Goal: Task Accomplishment & Management: Complete application form

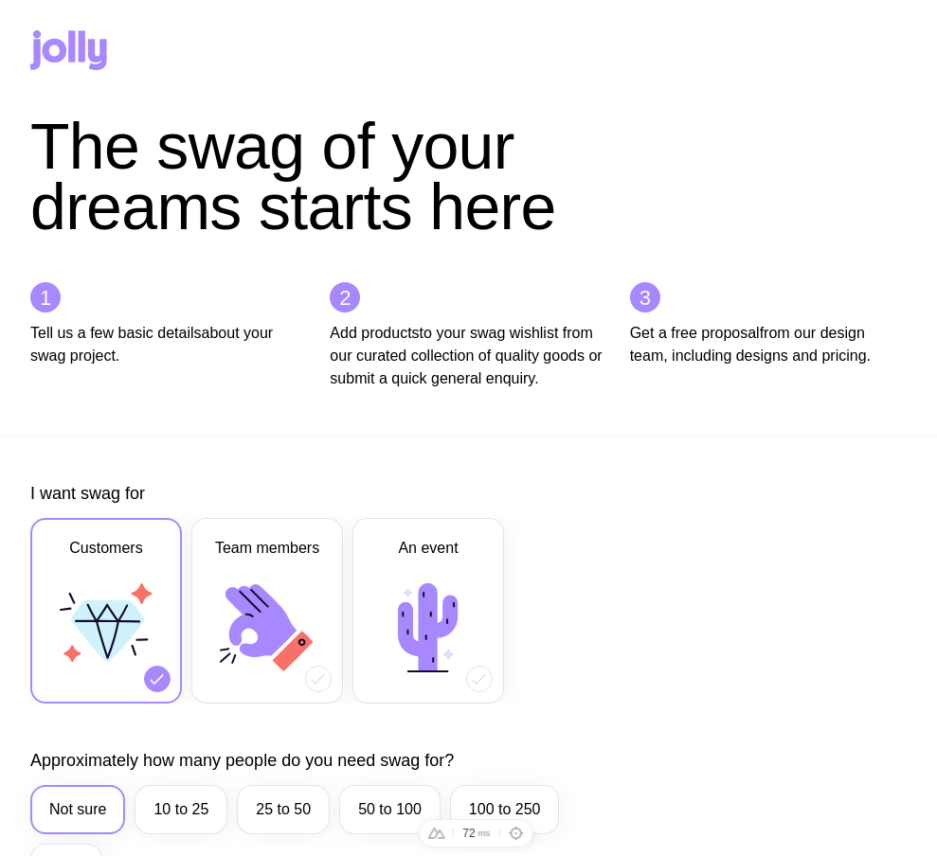
scroll to position [787, 0]
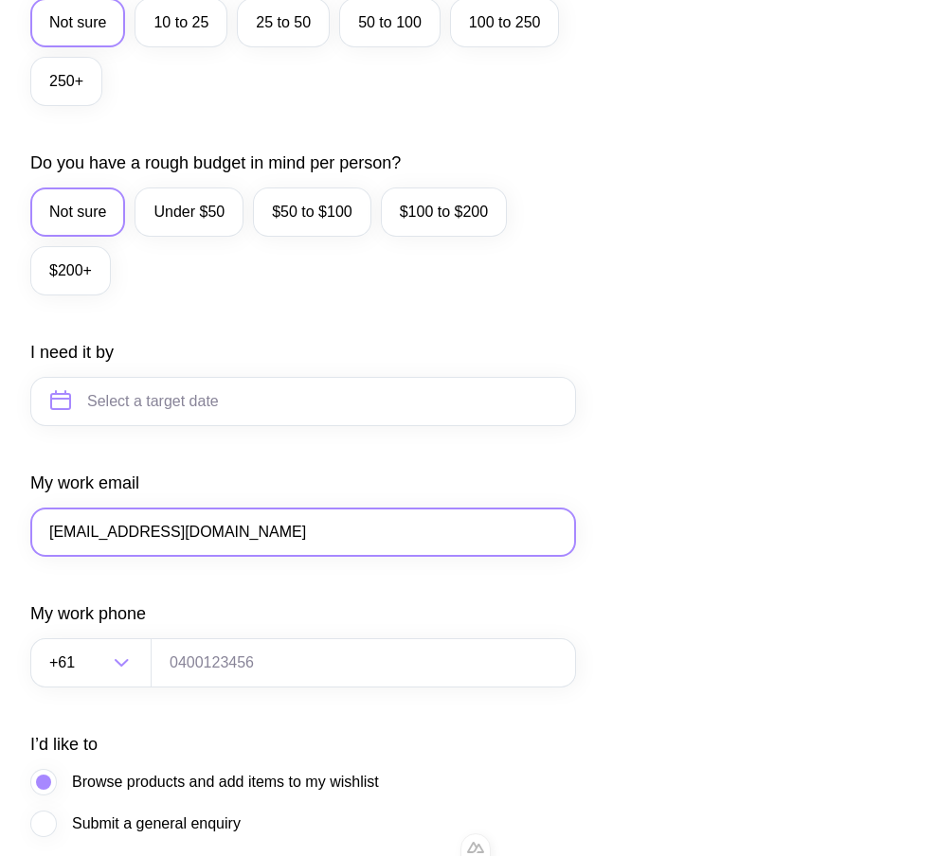
click at [68, 552] on input "ts1@gmail.com" at bounding box center [303, 532] width 546 height 49
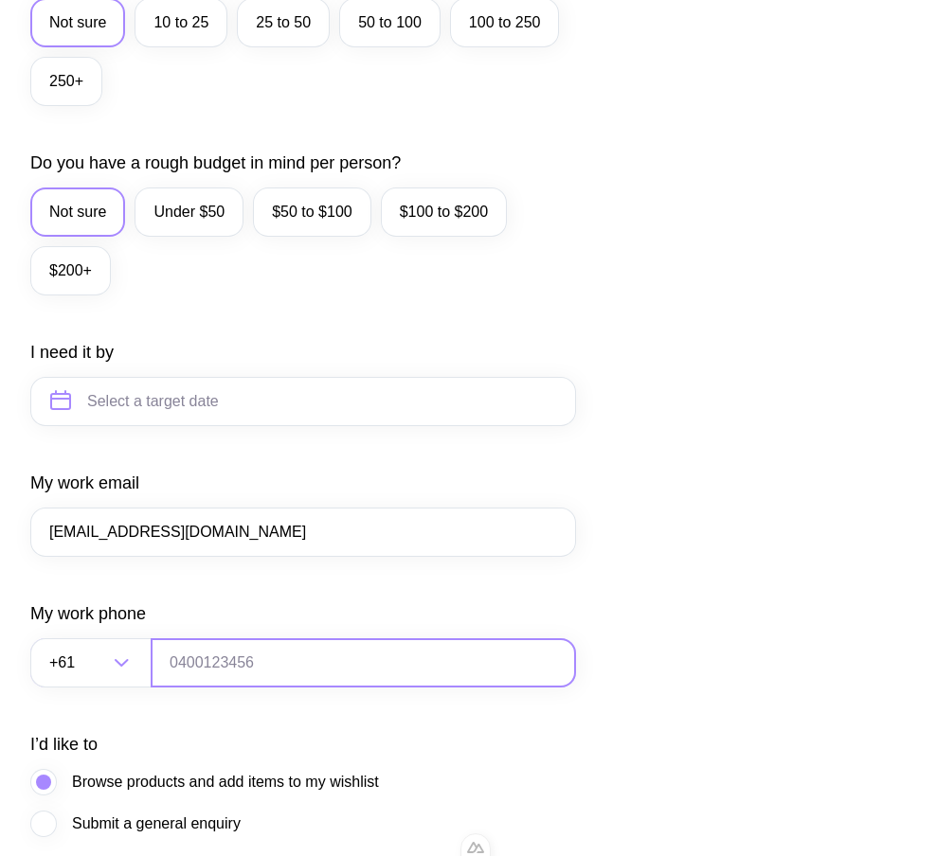
type input "ts15@gmail.com"
click at [213, 688] on input "tel" at bounding box center [363, 662] width 425 height 49
type input "0664130449"
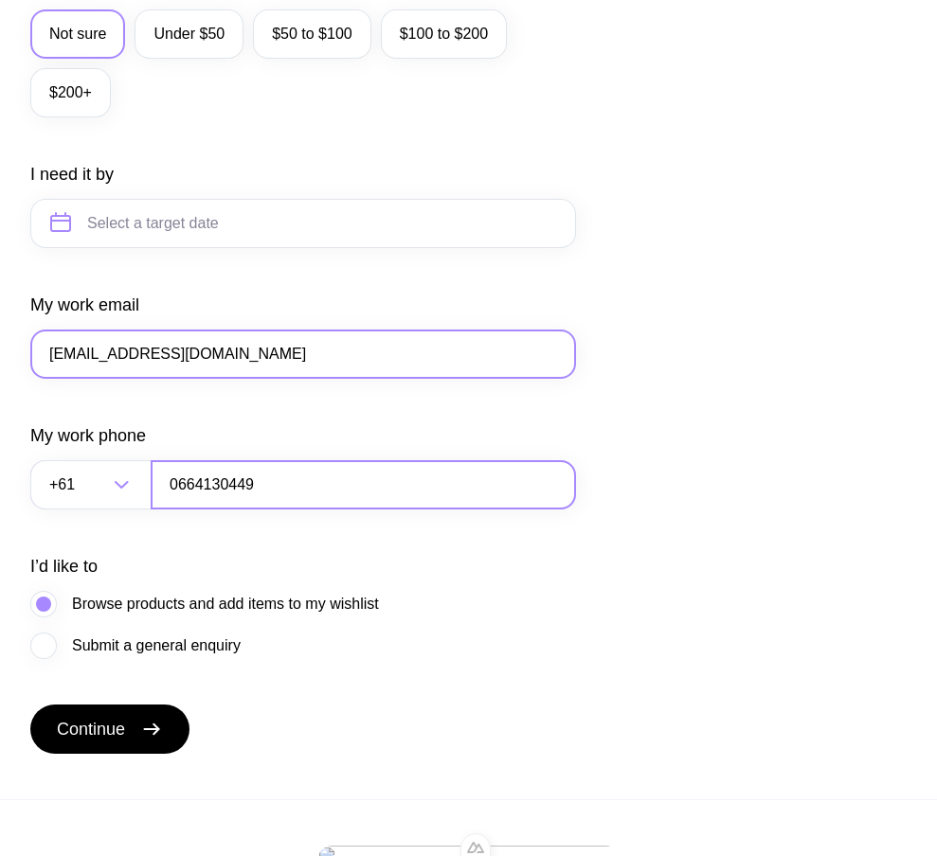
scroll to position [983, 0]
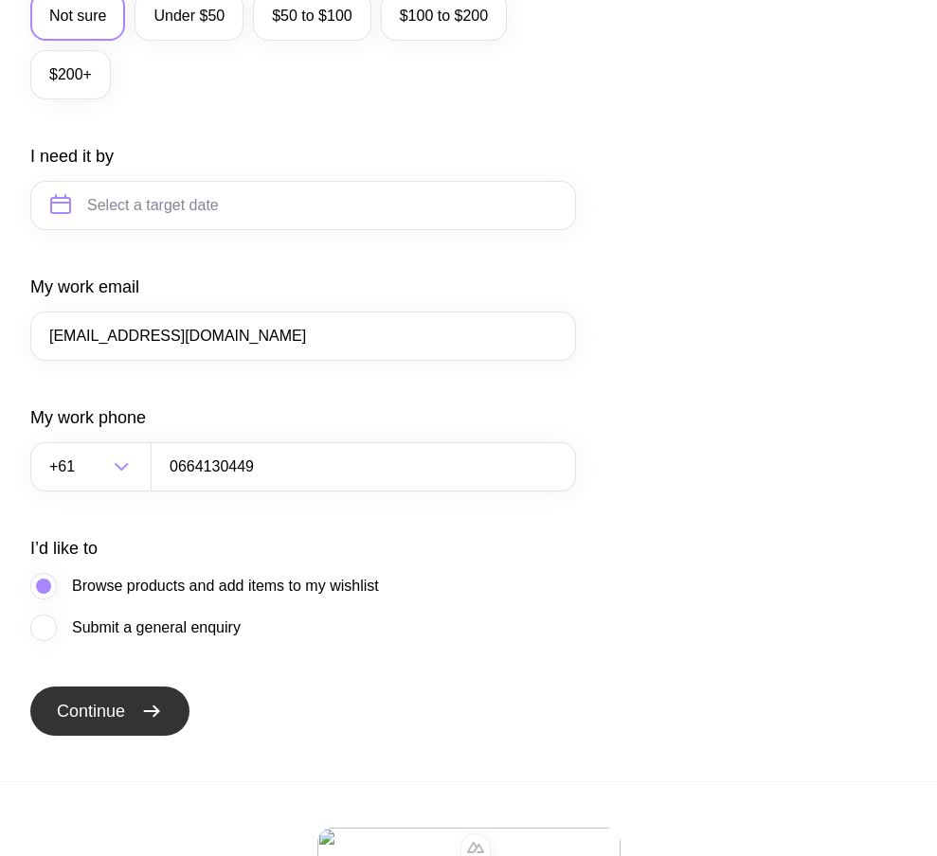
click at [122, 723] on span "Continue" at bounding box center [91, 711] width 68 height 23
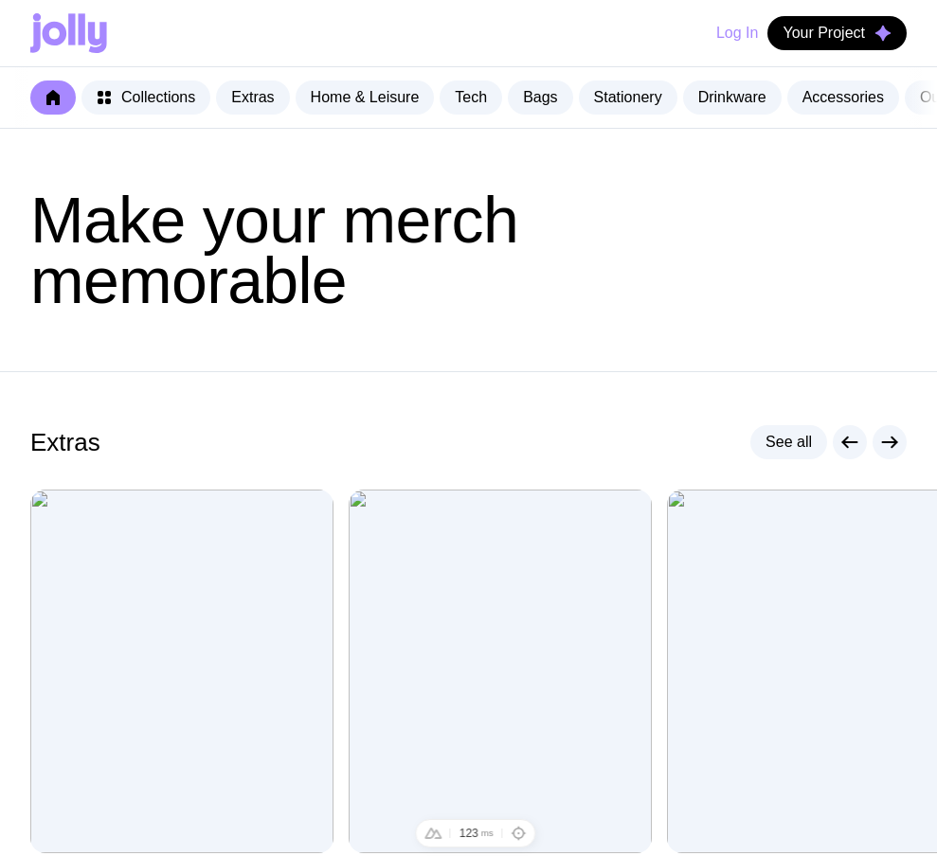
click at [729, 37] on button "Log In" at bounding box center [737, 33] width 42 height 34
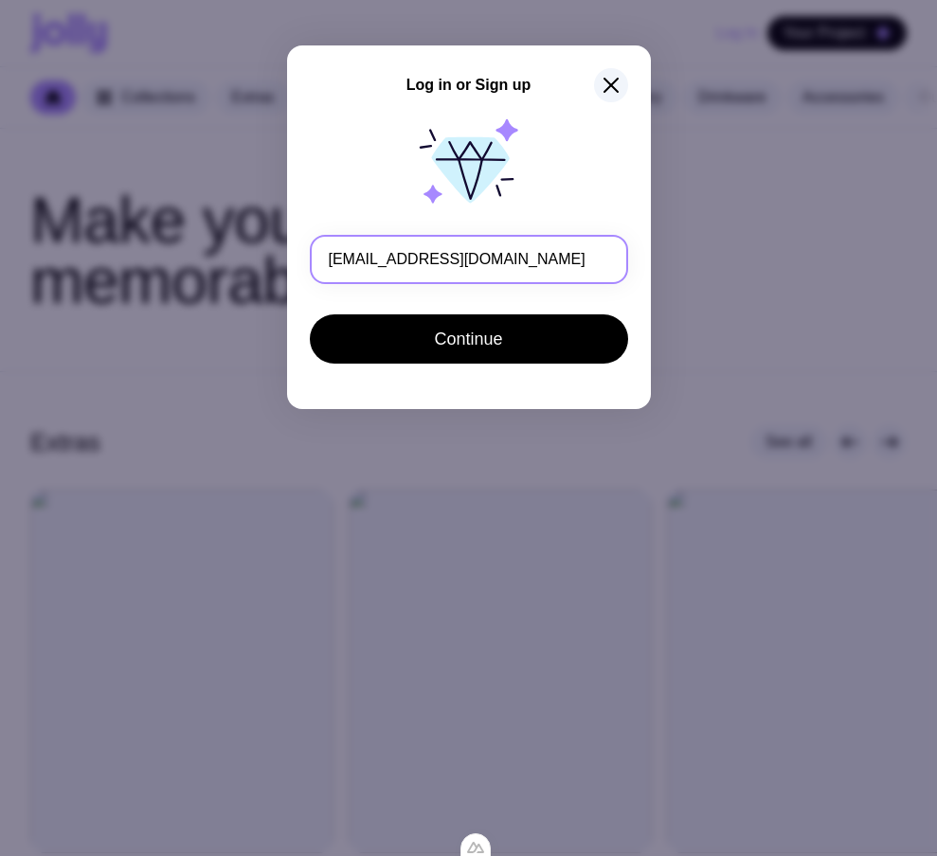
drag, startPoint x: 343, startPoint y: 260, endPoint x: 355, endPoint y: 260, distance: 12.3
click at [355, 260] on input "ts15@gmail.com" at bounding box center [469, 259] width 318 height 49
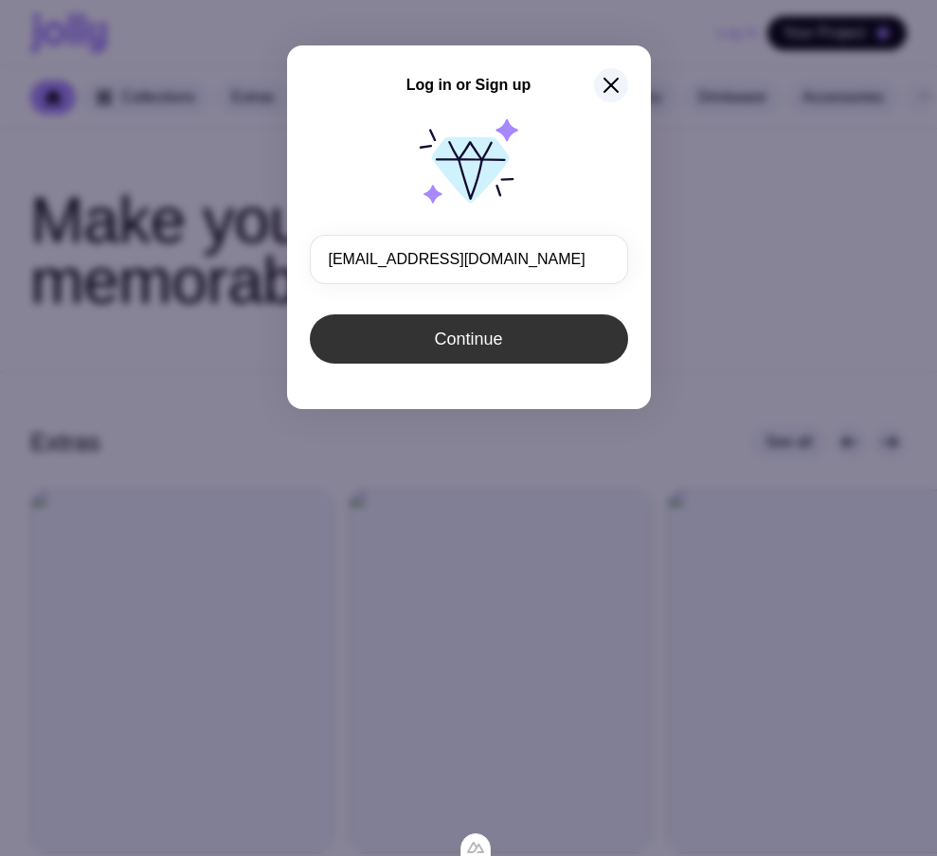
click at [482, 338] on span "Continue" at bounding box center [468, 339] width 68 height 23
type input "ts15@gmail.com"
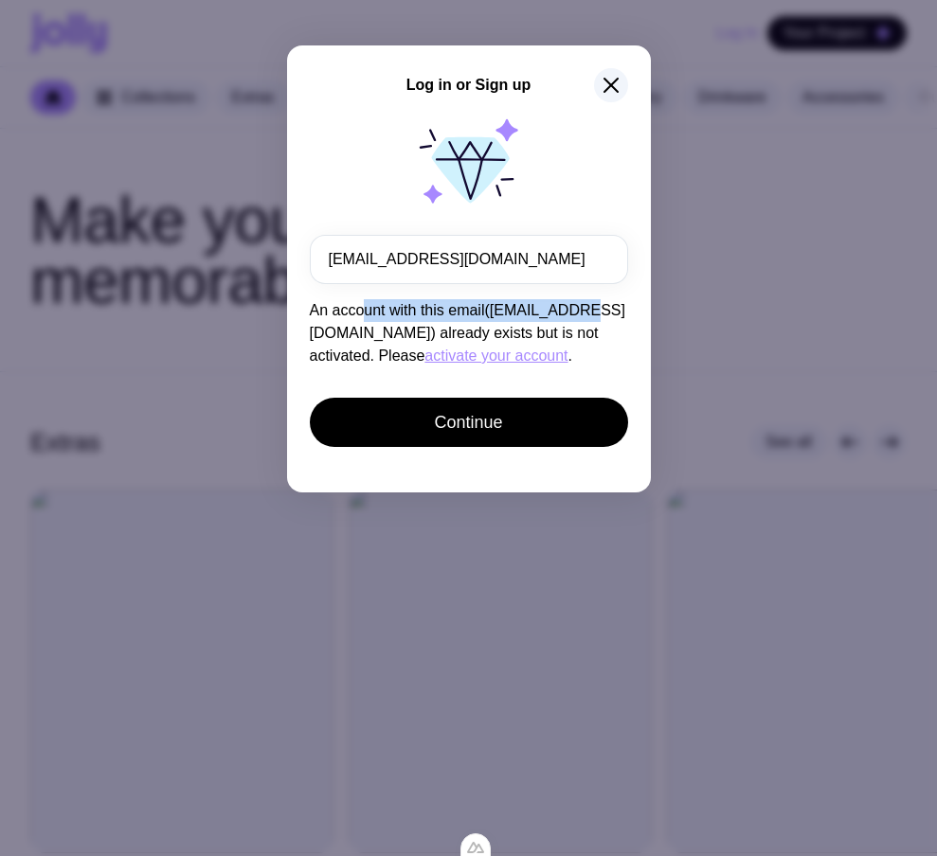
drag, startPoint x: 357, startPoint y: 311, endPoint x: 583, endPoint y: 308, distance: 226.4
click at [577, 309] on span "An account with this email(ts2@gmail.com) already exists but is not activated. …" at bounding box center [467, 333] width 315 height 62
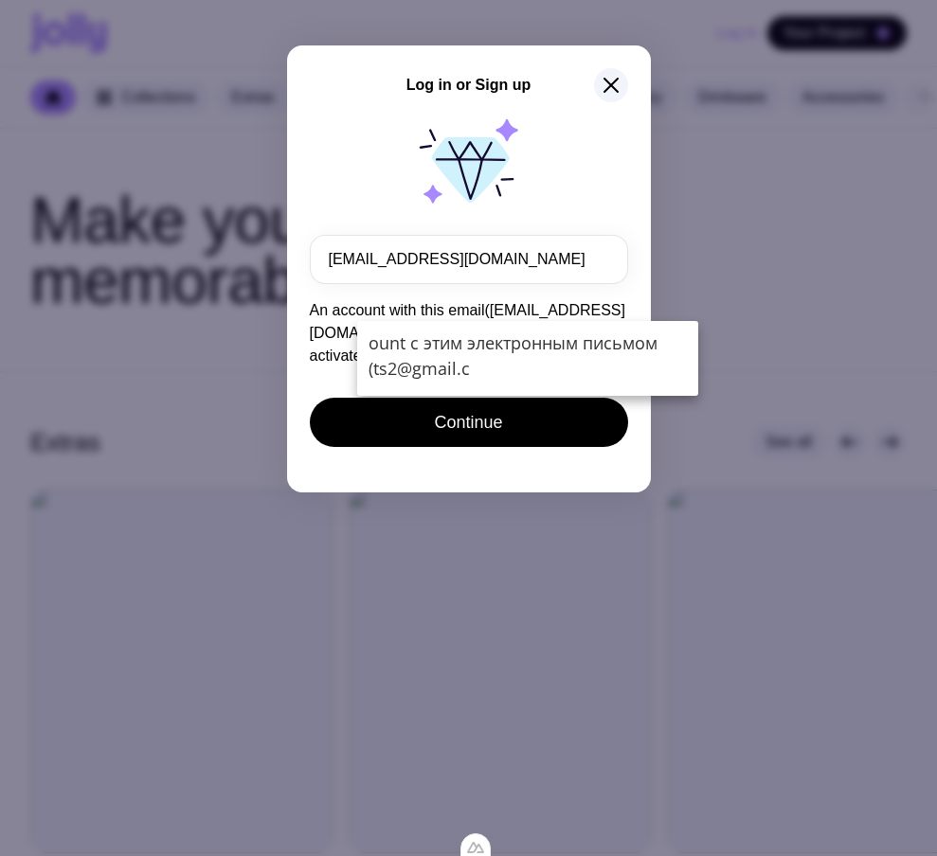
click at [334, 332] on span "An account with this email(ts2@gmail.com) already exists but is not activated. …" at bounding box center [467, 333] width 315 height 62
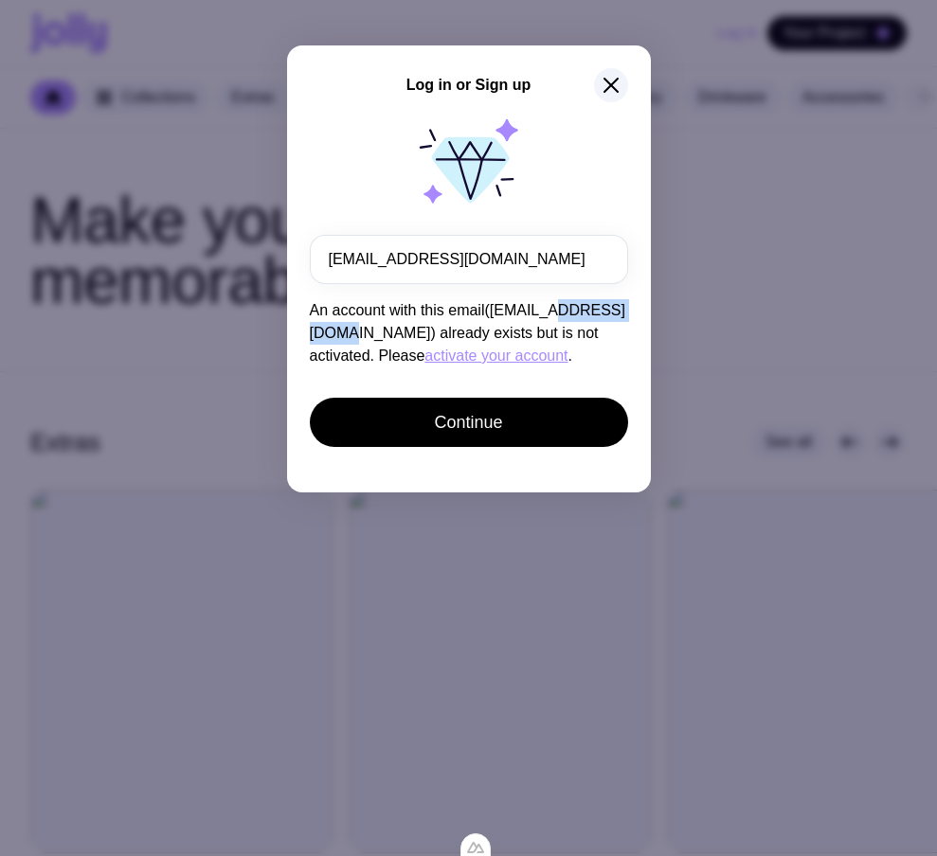
drag, startPoint x: 338, startPoint y: 333, endPoint x: 556, endPoint y: 318, distance: 218.4
click at [556, 318] on span "An account with this email(ts2@gmail.com) already exists but is not activated. …" at bounding box center [467, 333] width 315 height 62
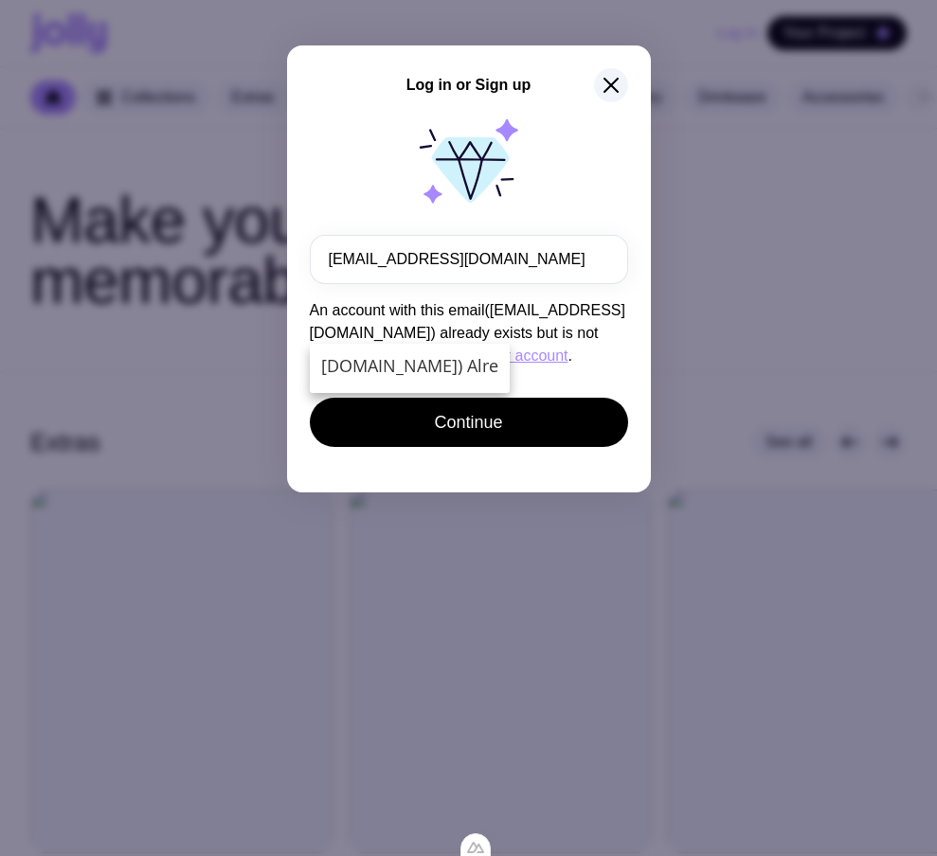
click at [531, 363] on p "An account with this email(ts2@gmail.com) already exists but is not activated. …" at bounding box center [469, 333] width 318 height 68
click at [424, 354] on button "activate your account" at bounding box center [495, 356] width 143 height 23
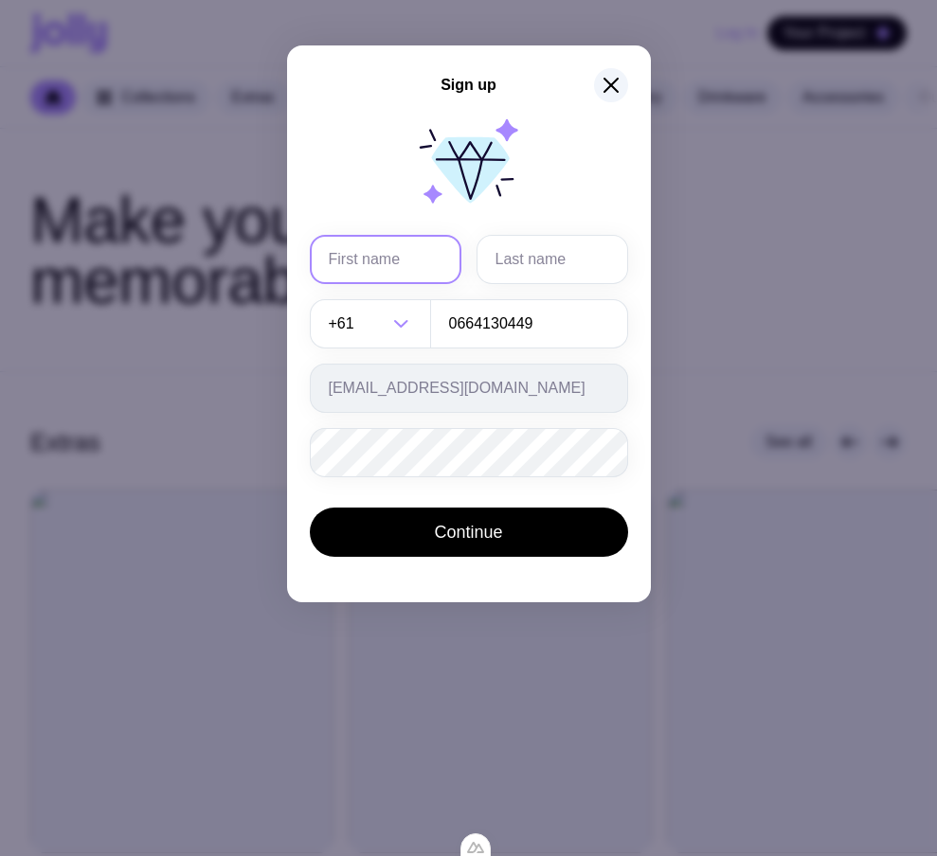
click at [408, 257] on input "text" at bounding box center [386, 259] width 152 height 49
type input "Serhii"
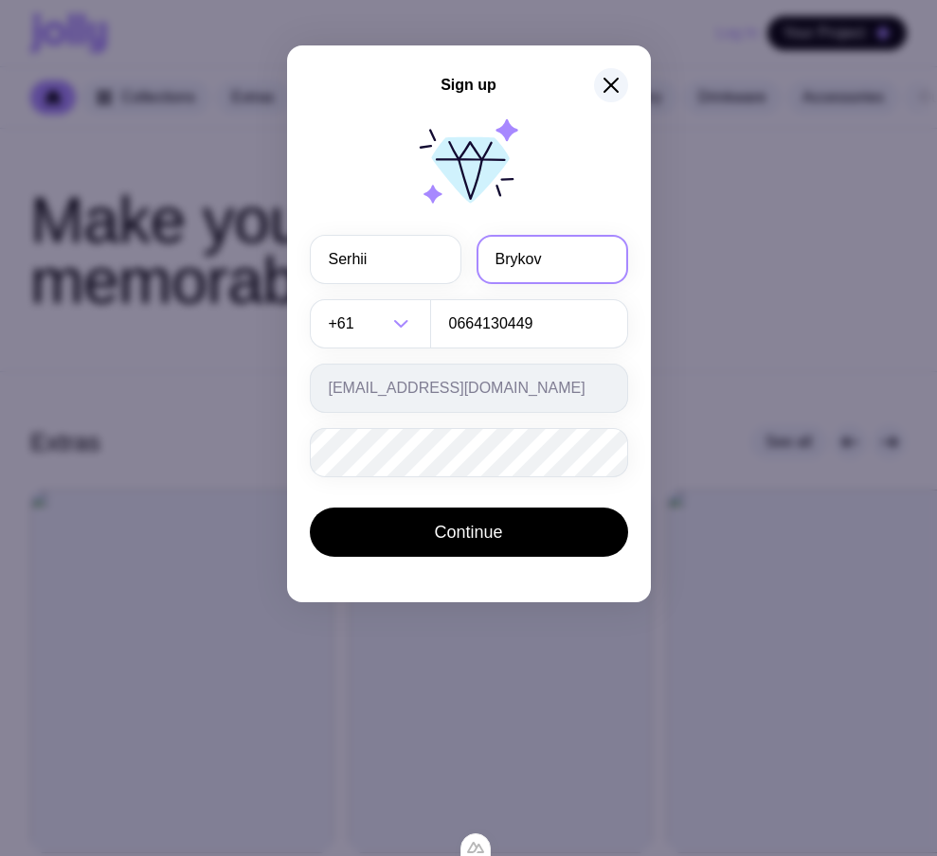
drag, startPoint x: 492, startPoint y: 257, endPoint x: 614, endPoint y: 268, distance: 121.8
click at [614, 268] on input "Brykov" at bounding box center [552, 259] width 152 height 49
type input "ffff"
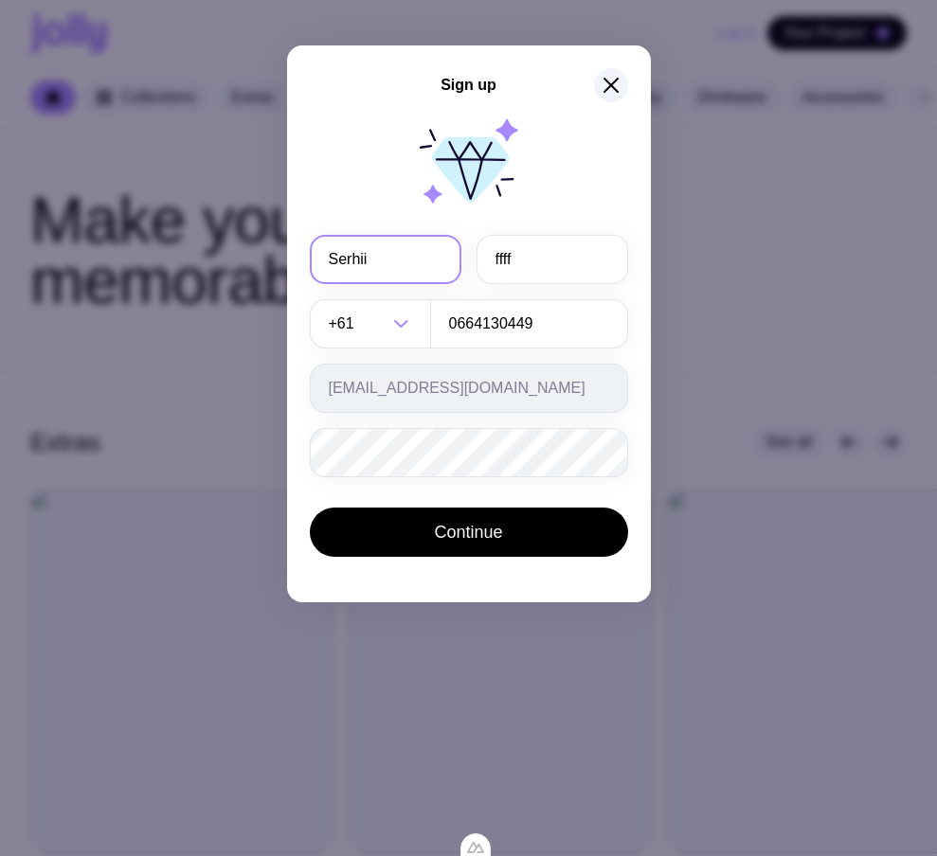
drag, startPoint x: 409, startPoint y: 252, endPoint x: 39, endPoint y: 206, distance: 373.1
click at [43, 207] on div "Sign up Serhii ffff +61 Loading... 0664130449 ts2@gmail.com Password must conta…" at bounding box center [468, 428] width 937 height 856
type input "dass"
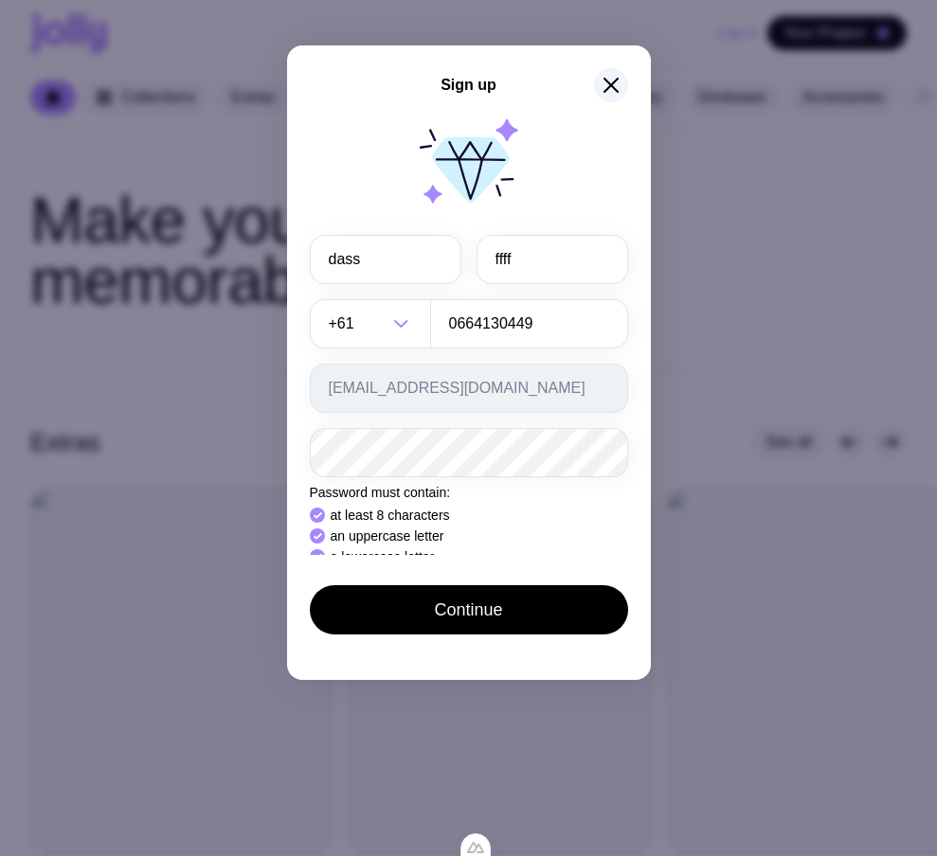
click at [581, 184] on div at bounding box center [469, 166] width 318 height 121
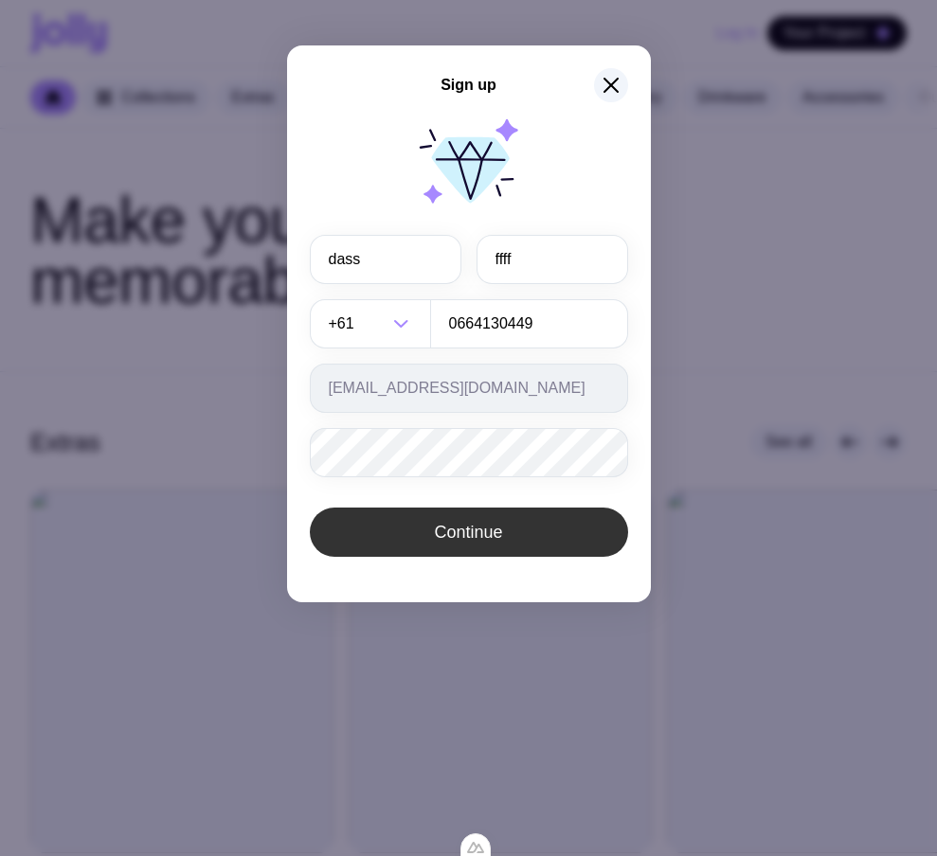
click at [489, 533] on span "Continue" at bounding box center [468, 532] width 68 height 23
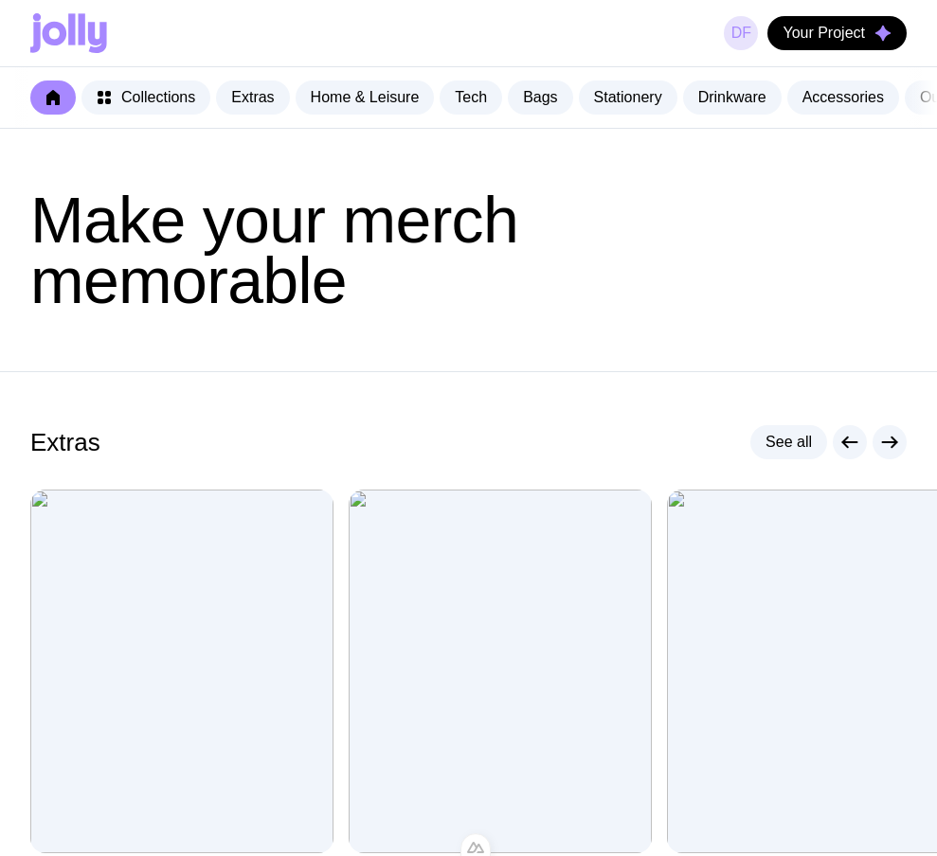
click at [739, 40] on link "df" at bounding box center [741, 33] width 34 height 34
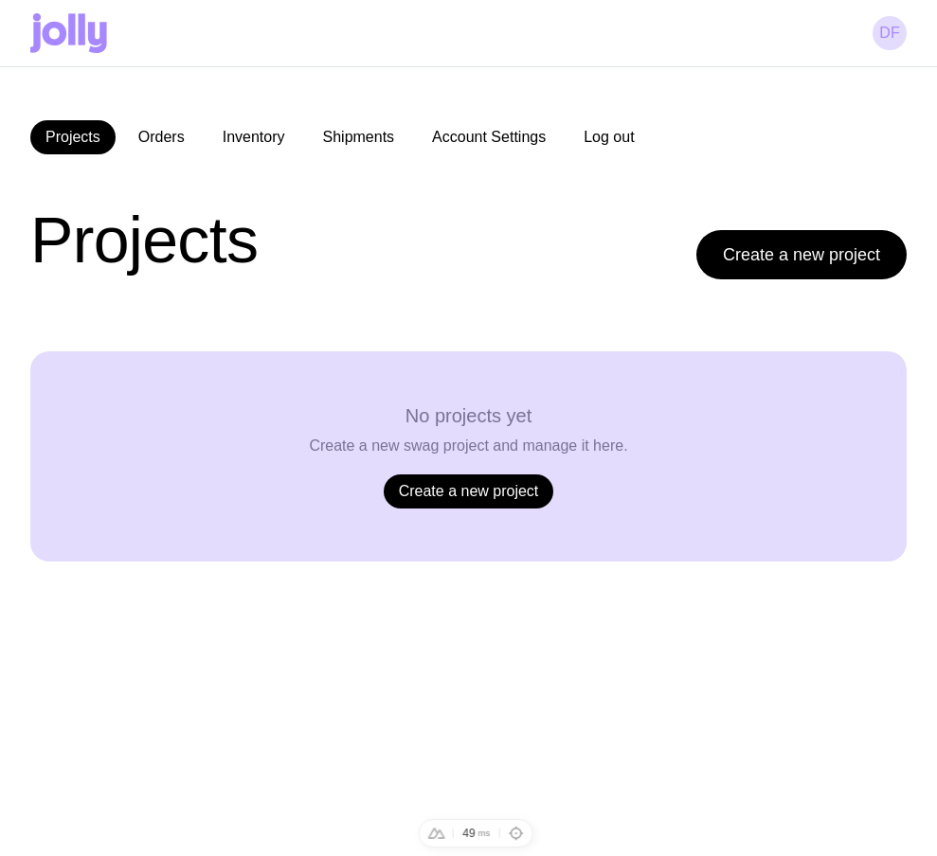
click at [625, 134] on button "Log out" at bounding box center [608, 137] width 81 height 34
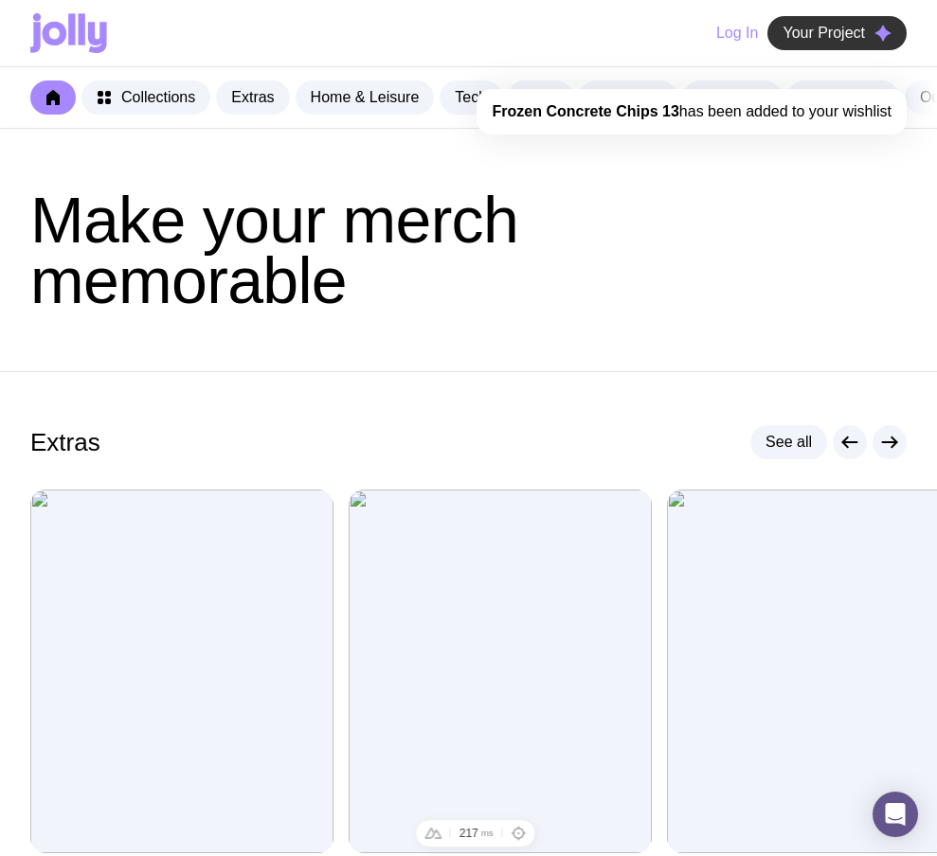
click at [847, 31] on span "Your Project" at bounding box center [823, 33] width 82 height 19
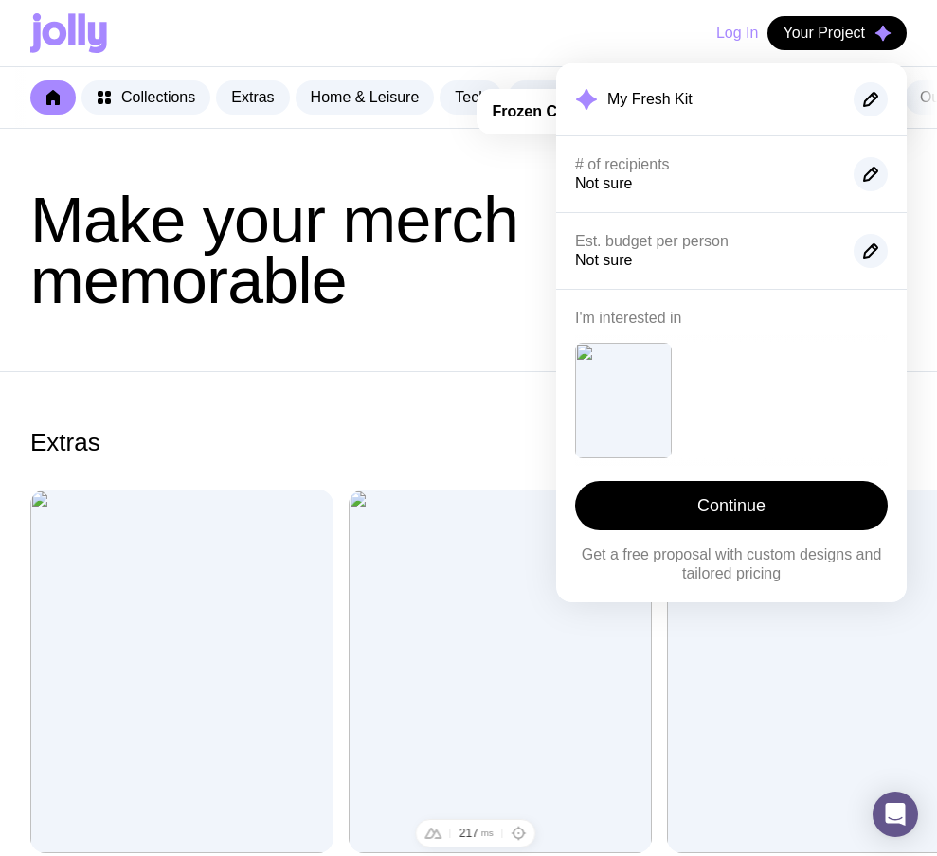
click at [435, 338] on header "Make your merch memorable" at bounding box center [468, 250] width 937 height 242
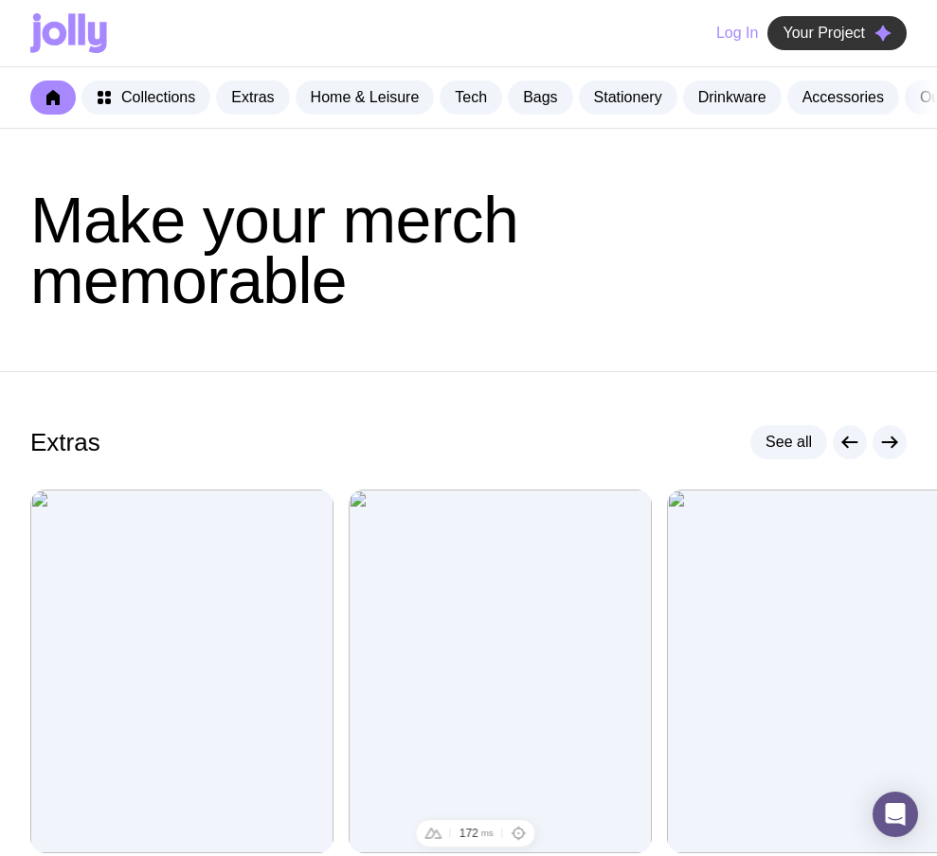
click at [851, 28] on span "Your Project" at bounding box center [823, 33] width 82 height 19
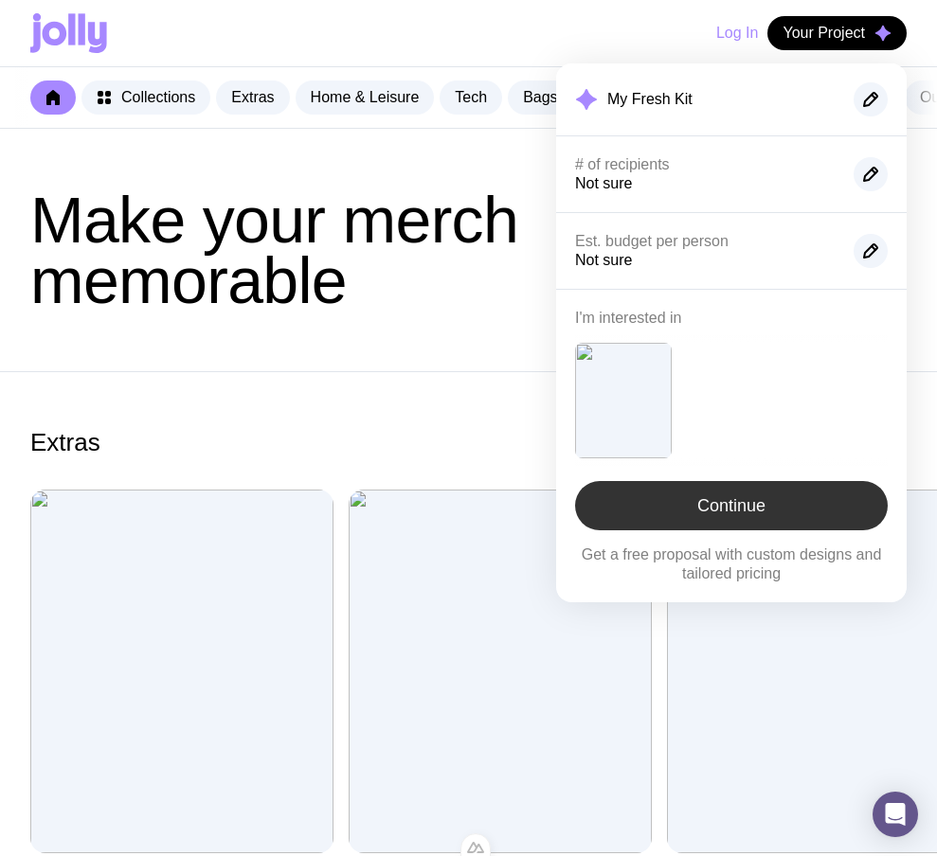
click at [733, 510] on link "Continue" at bounding box center [731, 505] width 313 height 49
